Goal: Transaction & Acquisition: Subscribe to service/newsletter

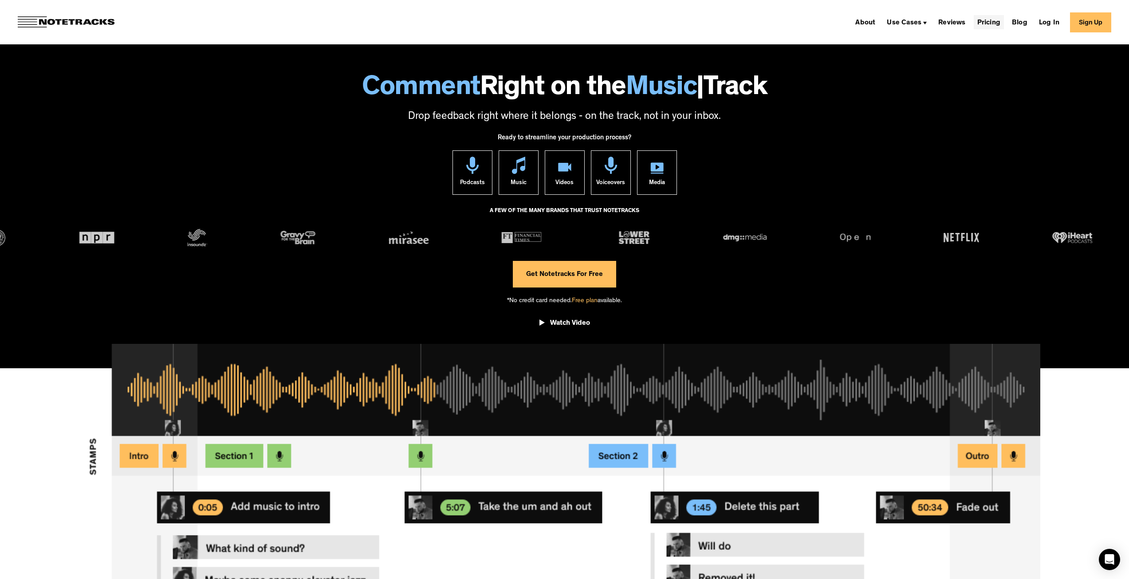
click at [992, 23] on link "Pricing" at bounding box center [988, 22] width 30 height 14
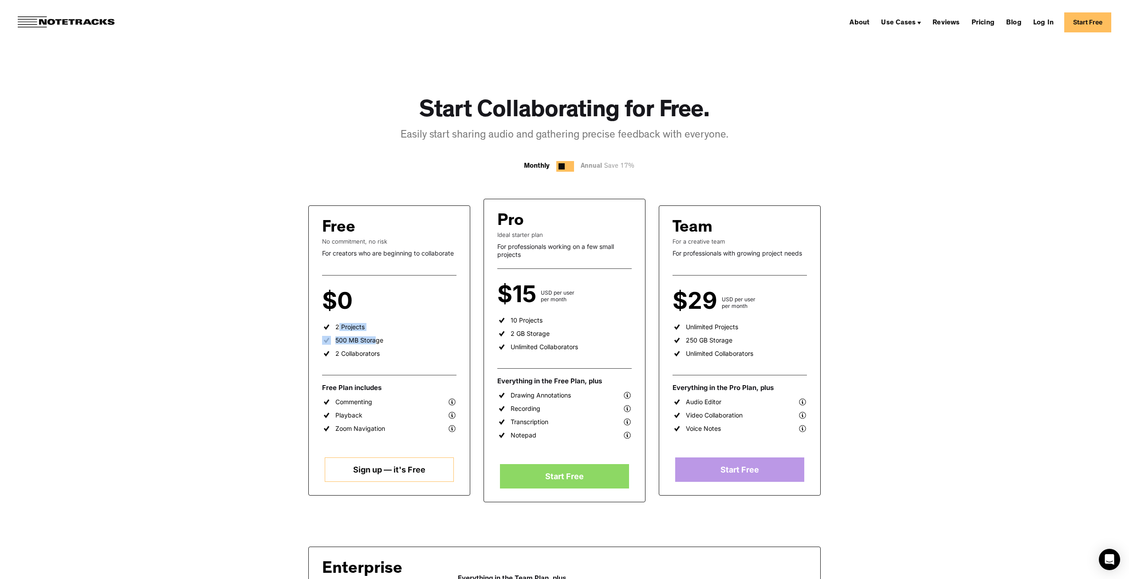
drag, startPoint x: 335, startPoint y: 326, endPoint x: 381, endPoint y: 327, distance: 46.1
click at [381, 326] on ul "2 Projects 500 MB Storage 2 Collaborators" at bounding box center [389, 342] width 134 height 40
click at [340, 342] on div "500 MB Storage" at bounding box center [359, 340] width 48 height 8
drag, startPoint x: 349, startPoint y: 352, endPoint x: 376, endPoint y: 352, distance: 27.5
click at [376, 352] on div "2 Collaborators" at bounding box center [357, 353] width 44 height 8
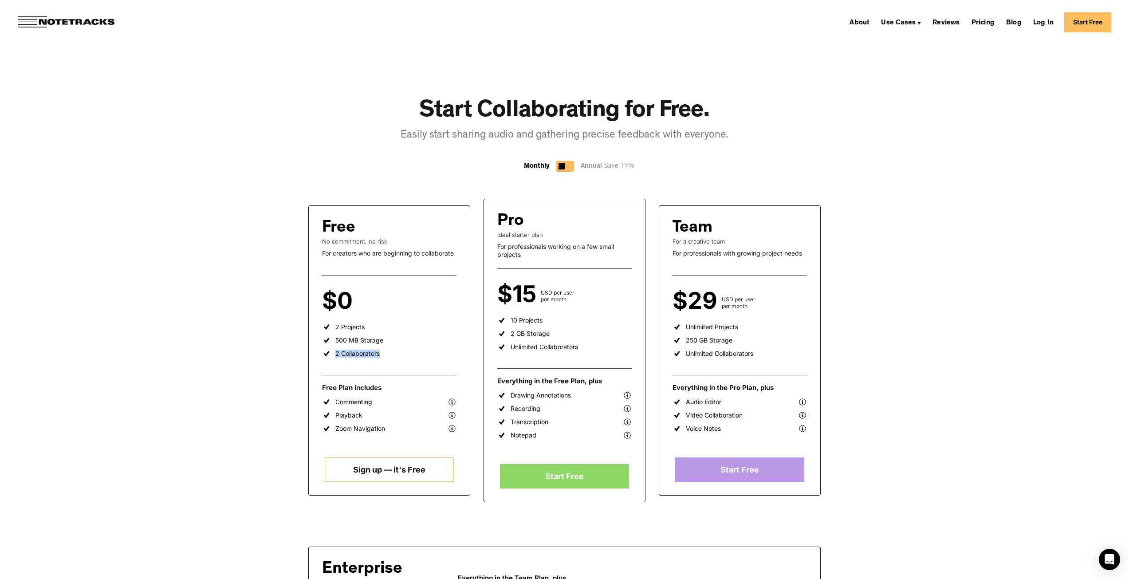
click at [376, 352] on div "2 Collaborators" at bounding box center [357, 353] width 44 height 8
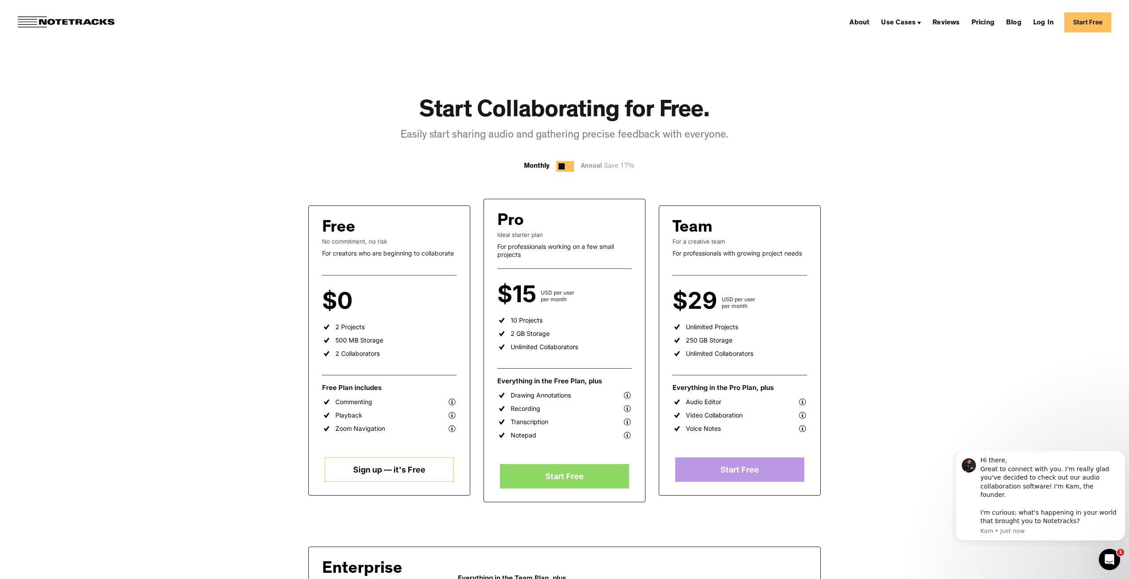
click at [564, 165] on div at bounding box center [561, 166] width 6 height 6
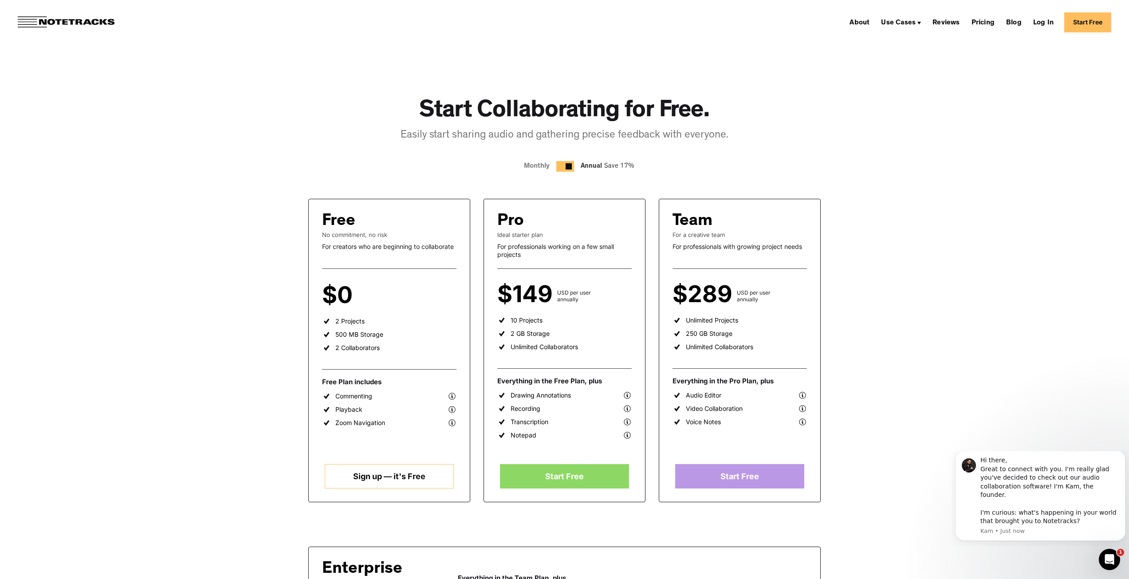
click at [565, 165] on div at bounding box center [568, 166] width 6 height 6
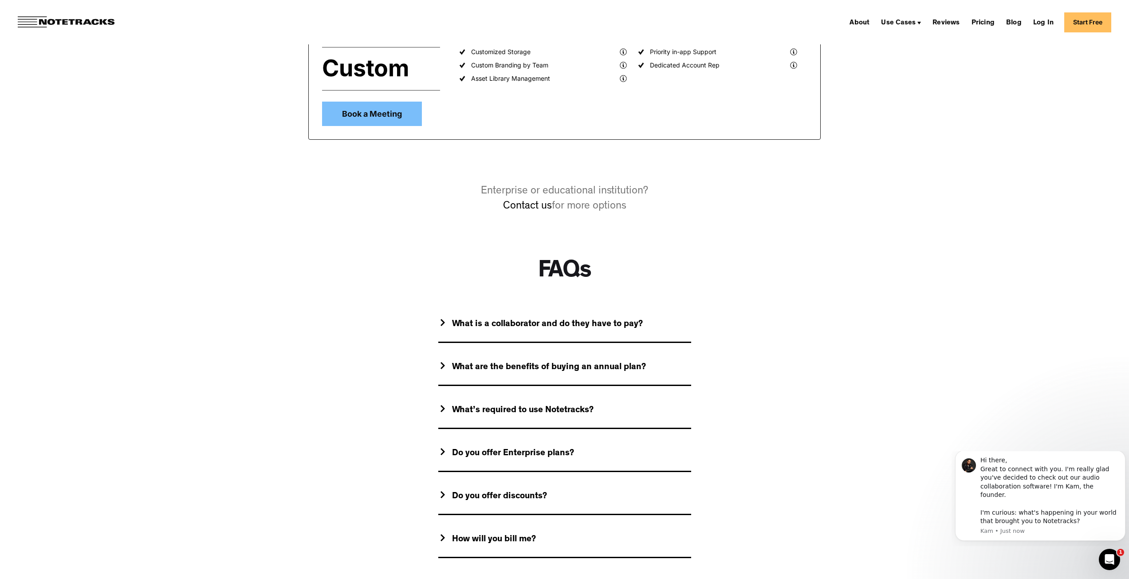
scroll to position [665, 0]
